Goal: Entertainment & Leisure: Consume media (video, audio)

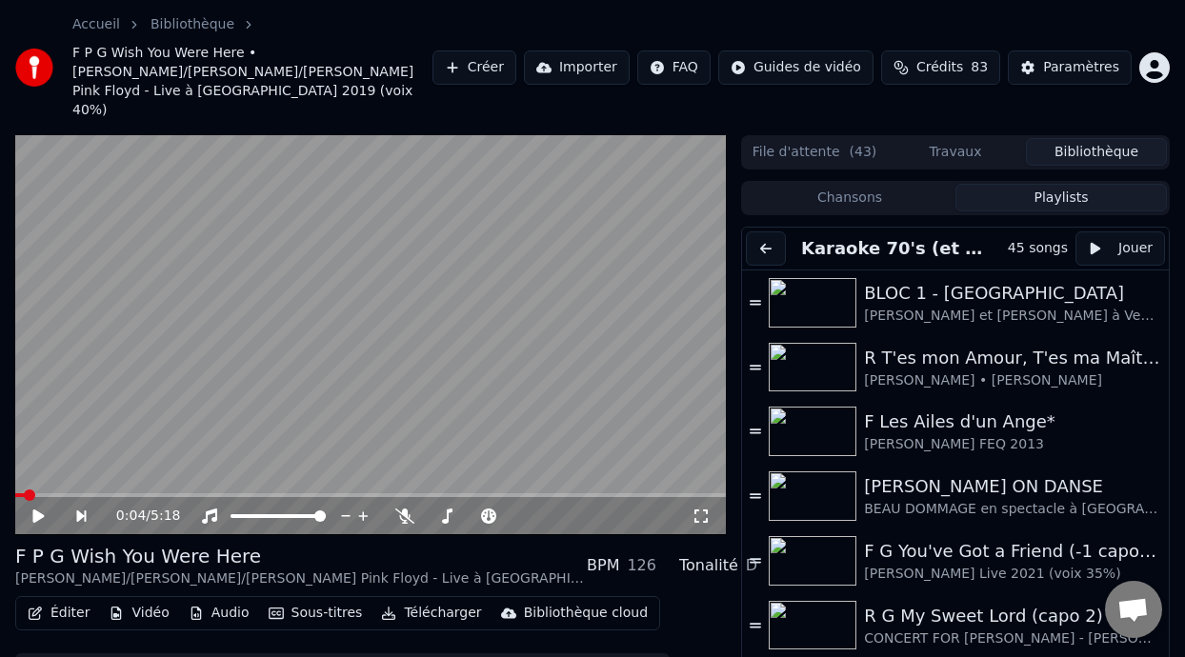
scroll to position [36, 0]
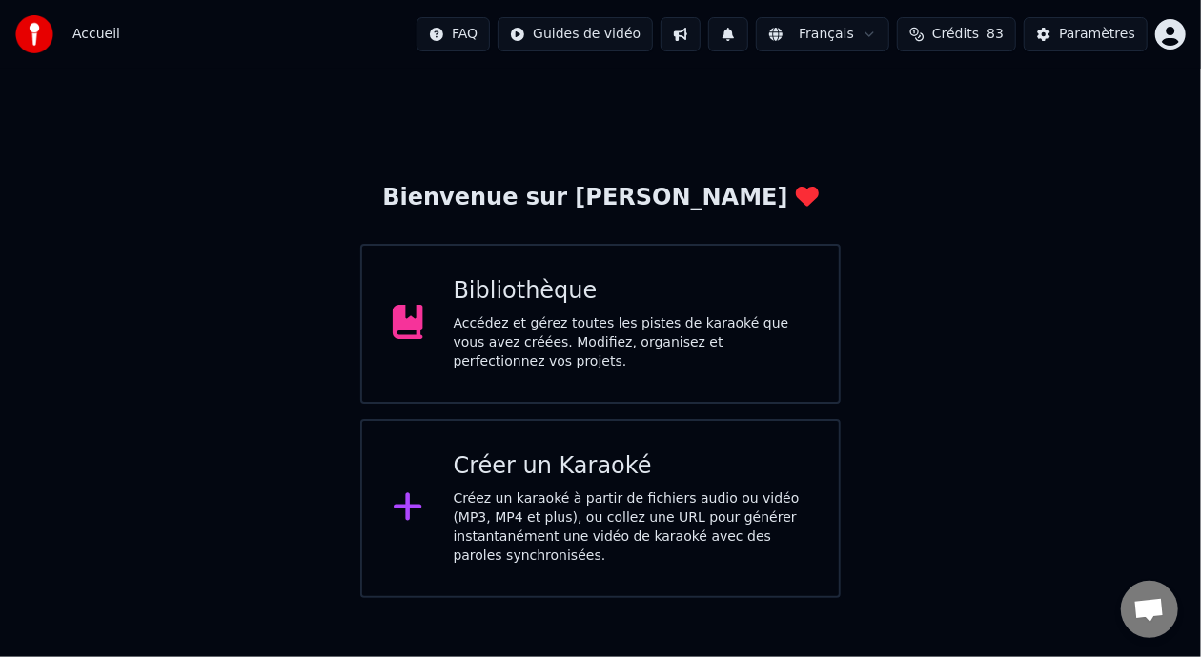
click at [638, 297] on div "Bibliothèque" at bounding box center [631, 291] width 355 height 30
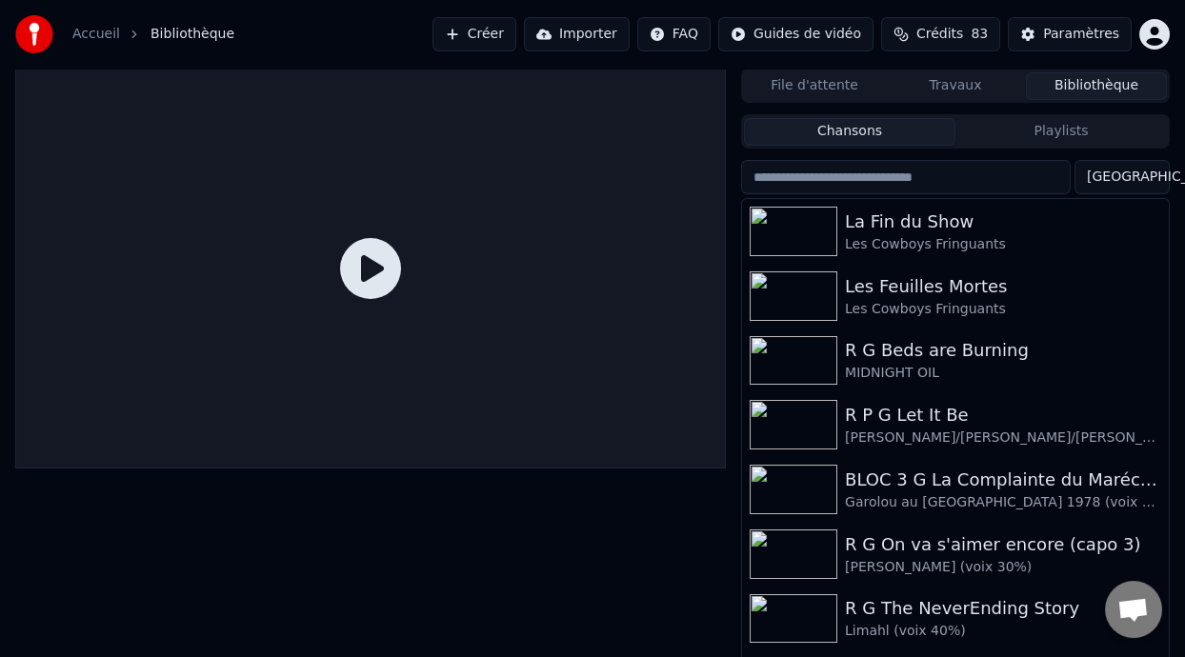
click at [1049, 127] on button "Playlists" at bounding box center [1062, 132] width 212 height 28
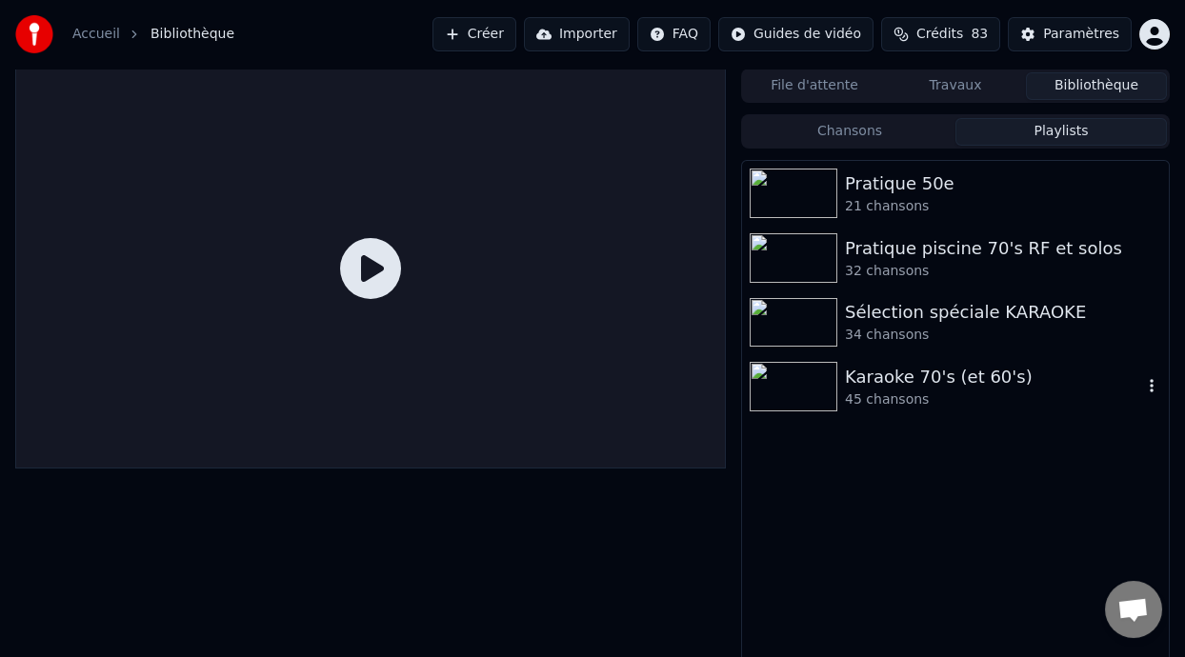
click at [952, 386] on div "Karaoke 70's (et 60's)" at bounding box center [993, 377] width 297 height 27
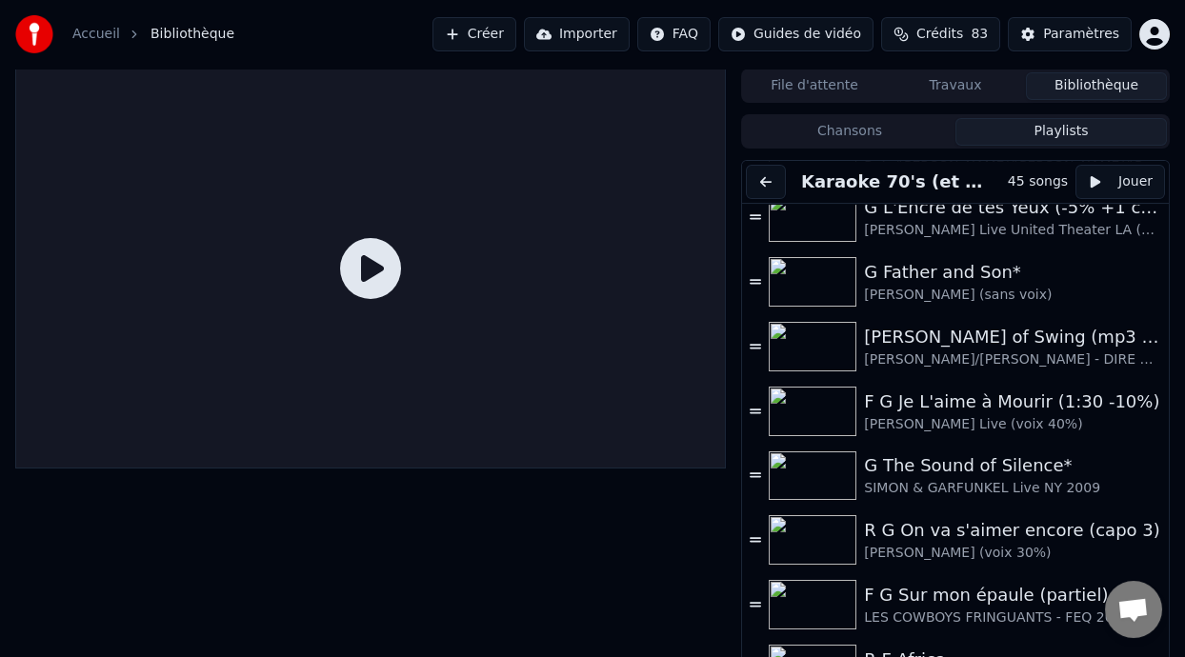
scroll to position [1701, 0]
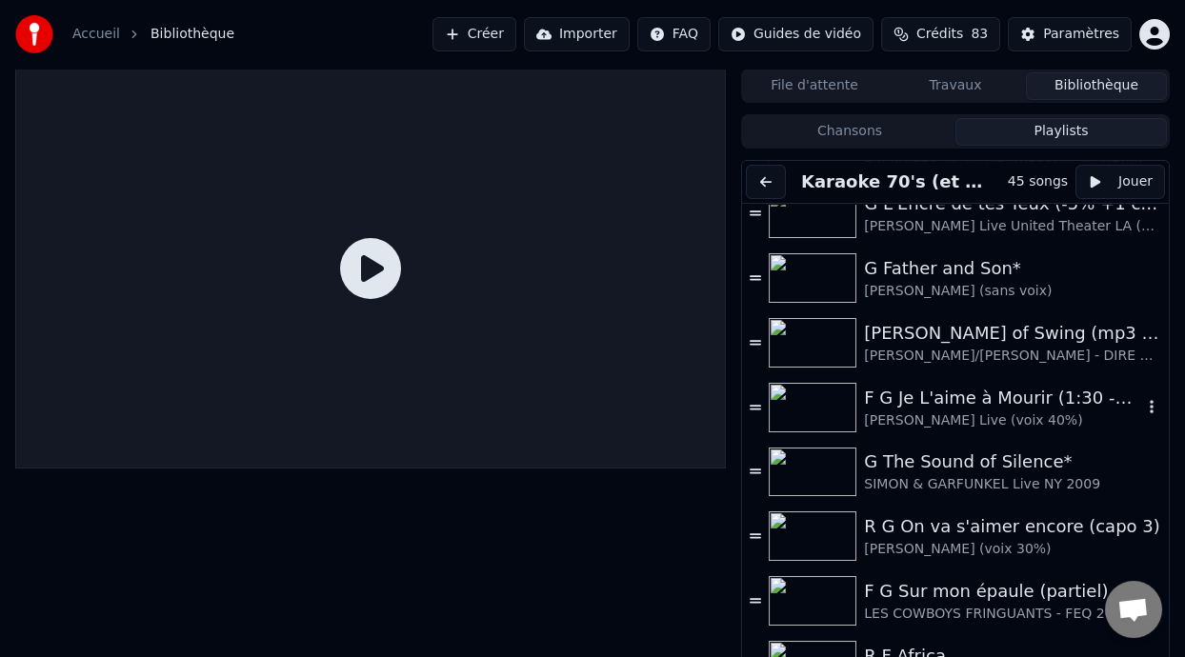
click at [998, 400] on div "F G Je L'aime à Mourir (1:30 -10%)" at bounding box center [1003, 398] width 278 height 27
